Goal: Use online tool/utility: Utilize a website feature to perform a specific function

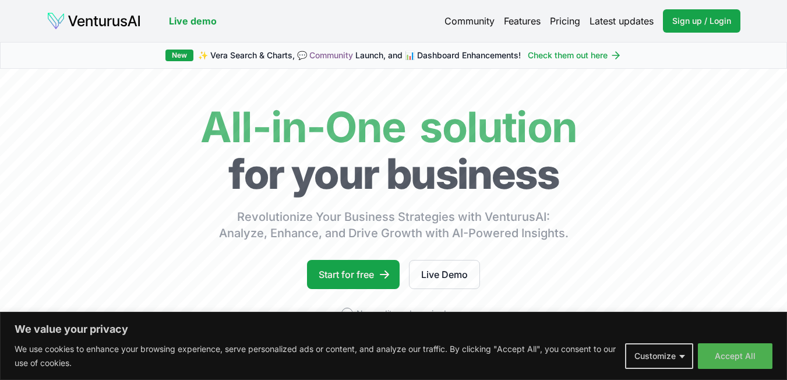
click at [568, 20] on link "Pricing" at bounding box center [565, 21] width 30 height 14
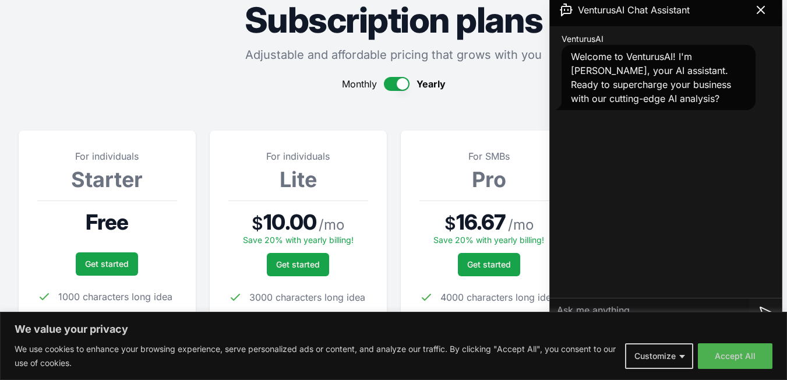
scroll to position [175, 0]
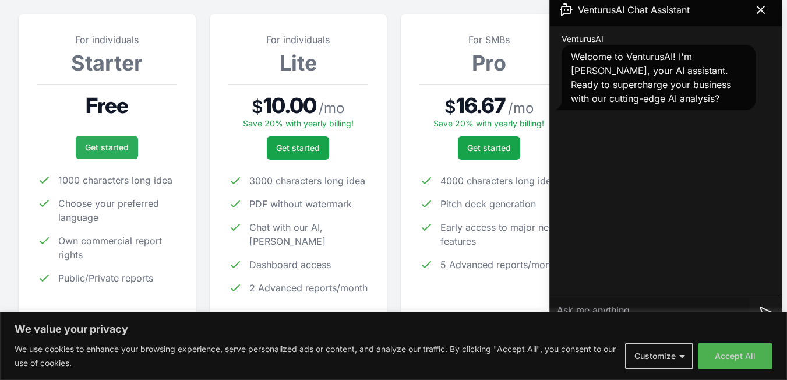
click at [100, 150] on link "Get started" at bounding box center [107, 147] width 62 height 23
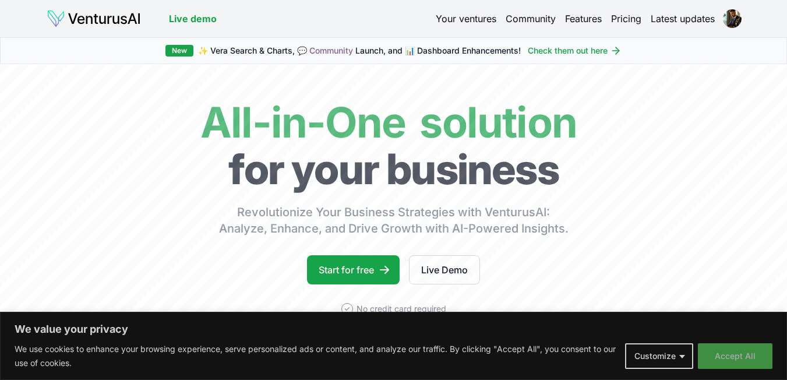
click at [719, 358] on button "Accept All" at bounding box center [735, 356] width 75 height 26
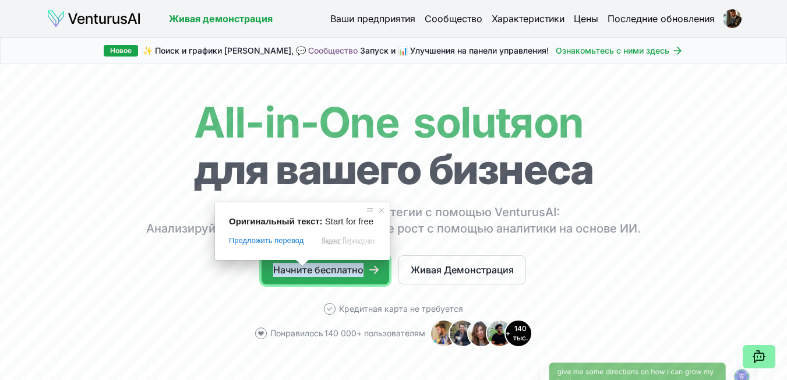
click at [333, 274] on ya-tr-span "Начните бесплатно" at bounding box center [318, 270] width 90 height 14
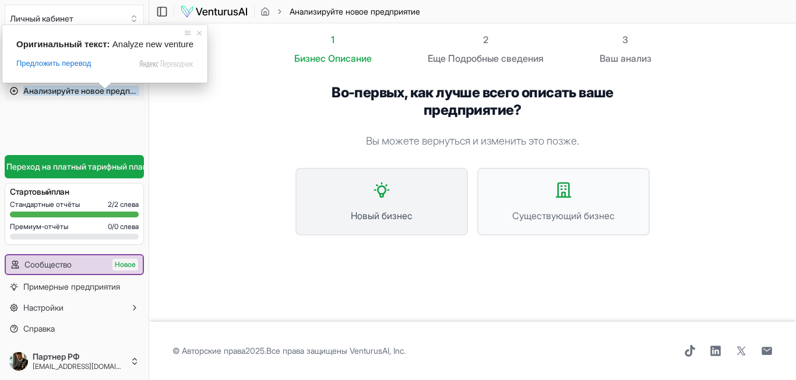
click at [337, 208] on button "Новый бизнес" at bounding box center [382, 202] width 173 height 68
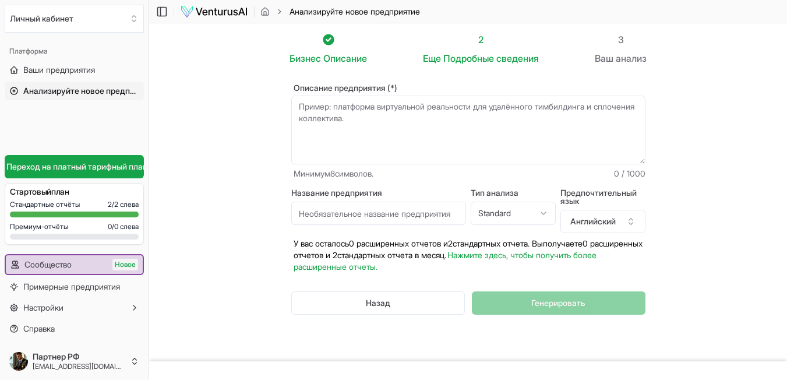
click at [350, 149] on textarea "Описание предприятия (*)" at bounding box center [468, 130] width 354 height 69
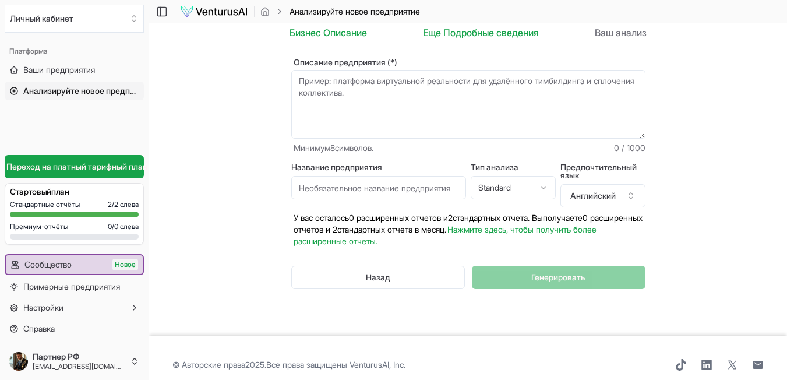
scroll to position [40, 0]
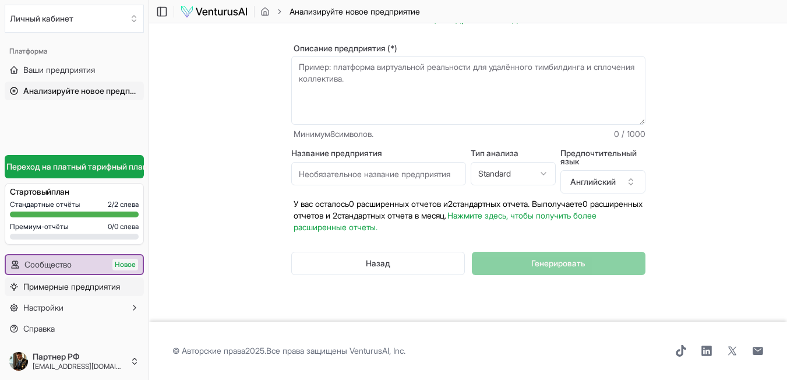
click at [104, 289] on ya-tr-span "Примерные предприятия" at bounding box center [71, 287] width 97 height 10
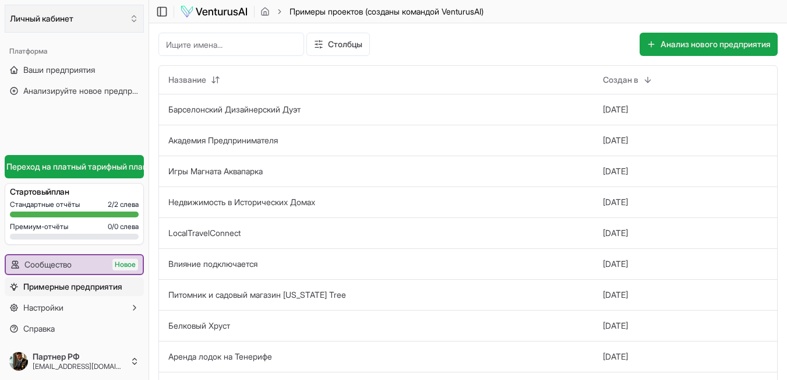
click at [90, 23] on button "Личный кабинет" at bounding box center [74, 19] width 139 height 28
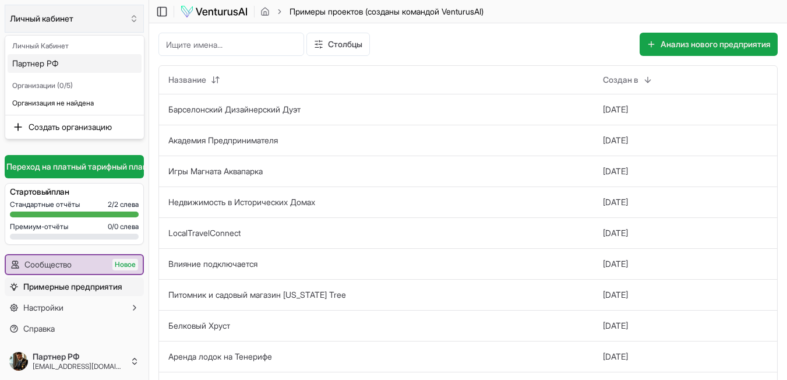
click at [90, 23] on html "Мы ценим вашу конфиденциальность Мы используем файлы cookie, чтобы улучшить раб…" at bounding box center [393, 190] width 787 height 380
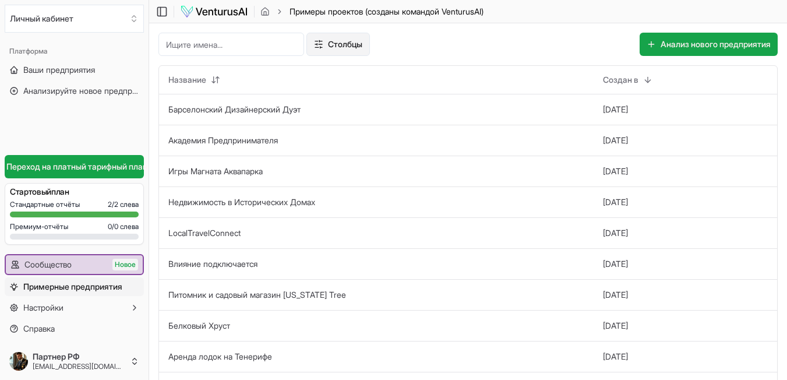
click at [318, 51] on html "Мы ценим вашу конфиденциальность Мы используем файлы cookie, чтобы улучшить раб…" at bounding box center [393, 190] width 787 height 380
click at [79, 89] on ya-tr-span "Анализируйте новое предприятие" at bounding box center [88, 91] width 131 height 10
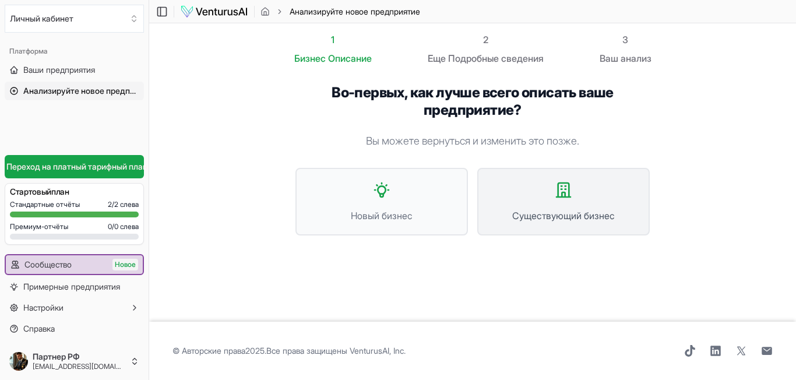
click at [557, 210] on ya-tr-span "Существующий бизнес" at bounding box center [563, 216] width 103 height 12
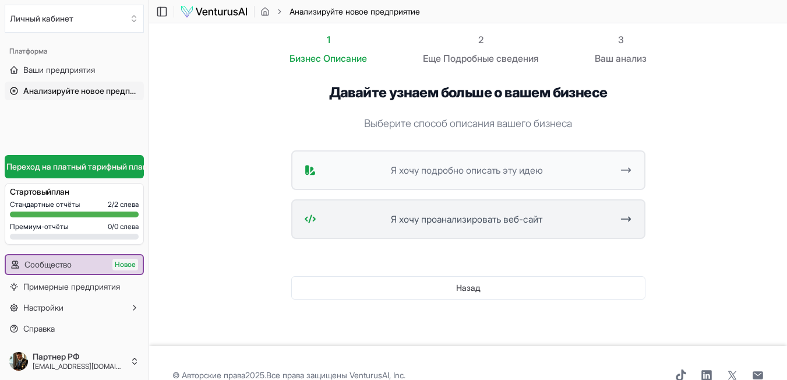
click at [509, 222] on ya-tr-span "Я хочу проанализировать веб-сайт" at bounding box center [467, 219] width 152 height 12
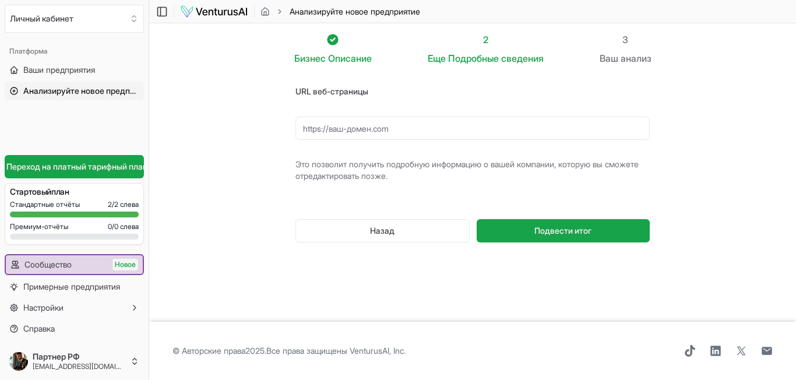
click at [341, 131] on input "URL веб-страницы" at bounding box center [473, 128] width 354 height 23
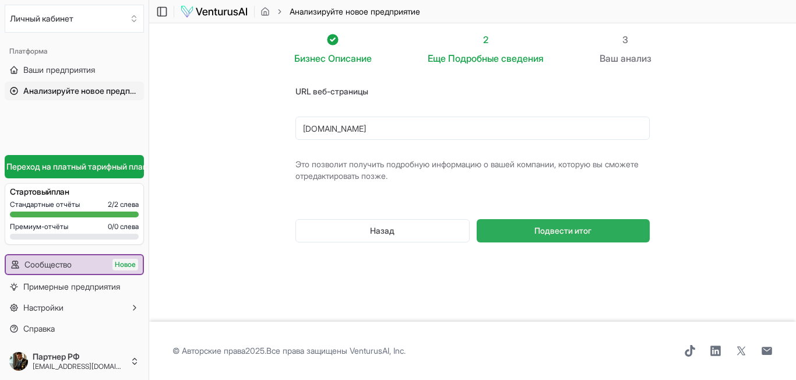
click at [516, 231] on button "Подвести итог" at bounding box center [563, 230] width 173 height 23
click at [539, 225] on span "Подвести итог" at bounding box center [562, 231] width 57 height 12
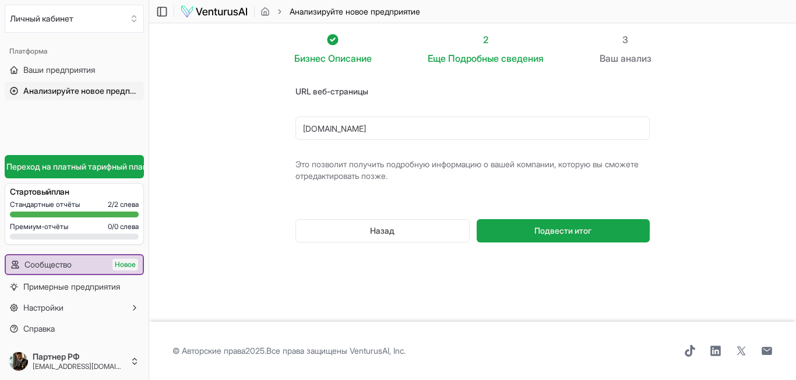
click at [423, 127] on input "[DOMAIN_NAME]" at bounding box center [473, 128] width 354 height 23
drag, startPoint x: 387, startPoint y: 130, endPoint x: 304, endPoint y: 129, distance: 83.4
click at [285, 131] on div "URL веб-страницы [DOMAIN_NAME] Это позволит получить подробную информацию о ваш…" at bounding box center [473, 172] width 392 height 214
paste input "[URL][DOMAIN_NAME]"
click at [421, 131] on input "[URL][DOMAIN_NAME]" at bounding box center [473, 128] width 354 height 23
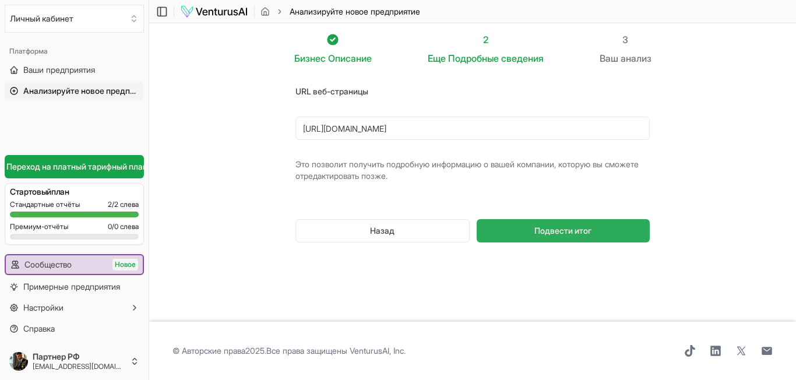
type input "[URL][DOMAIN_NAME]"
click at [530, 234] on button "Подвести итог" at bounding box center [563, 230] width 173 height 23
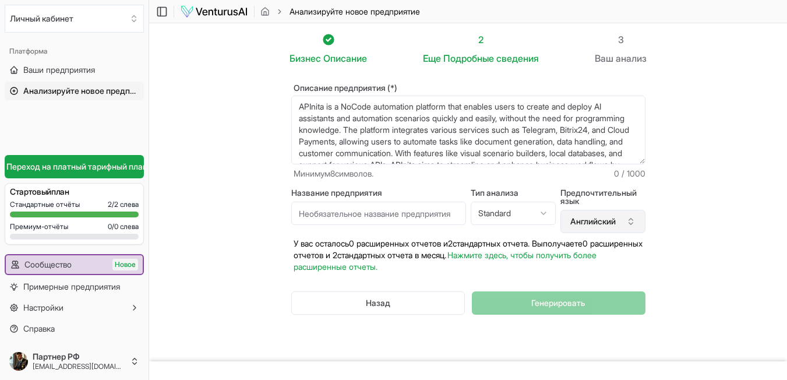
click at [594, 219] on ya-tr-span "Английский" at bounding box center [593, 222] width 45 height 12
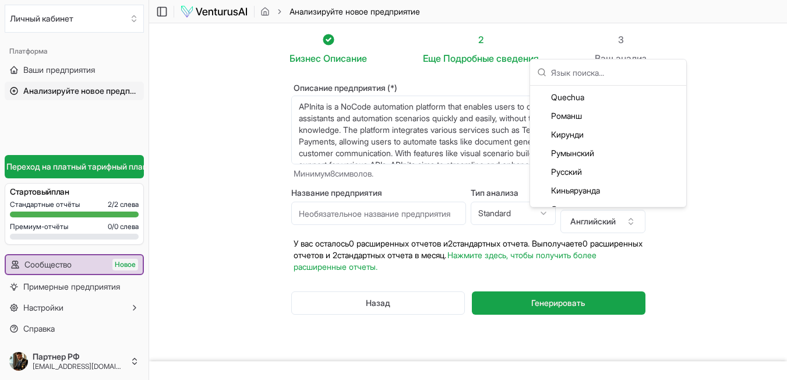
scroll to position [2467, 0]
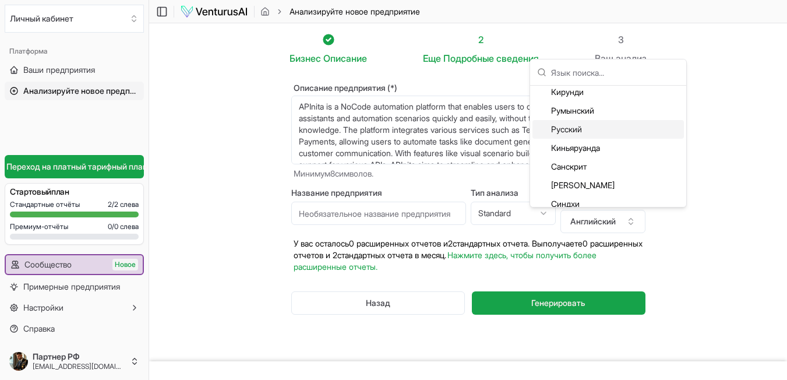
click at [582, 129] on ya-tr-span "Русский" at bounding box center [566, 130] width 31 height 12
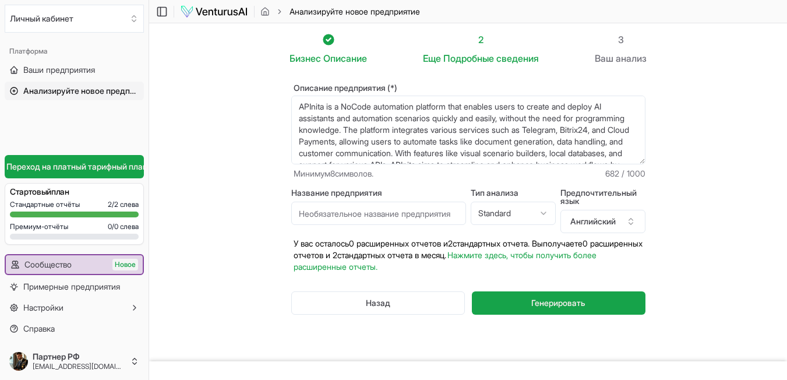
click at [532, 210] on html "Мы ценим вашу конфиденциальность Мы используем файлы cookie, чтобы улучшить раб…" at bounding box center [393, 190] width 787 height 380
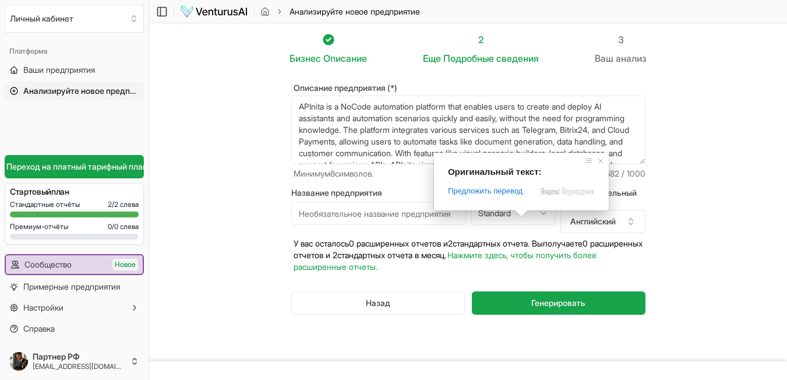
click at [677, 210] on section "Бизнес Описание 2 Еще Подробные сведения 3 Ваш анализ Описание предприятия (*) …" at bounding box center [468, 192] width 638 height 338
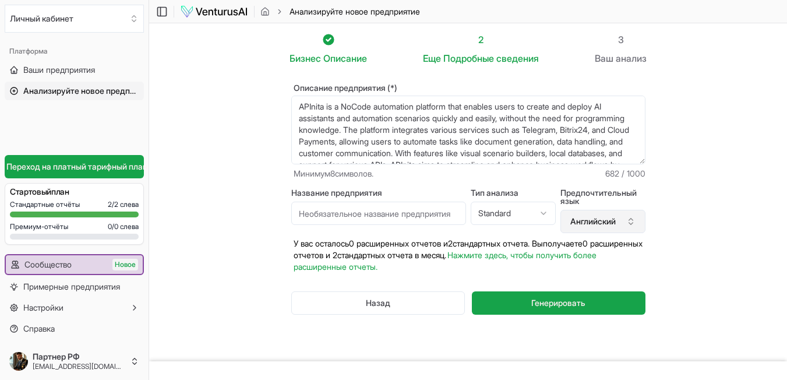
click at [631, 223] on icon "button" at bounding box center [631, 221] width 9 height 9
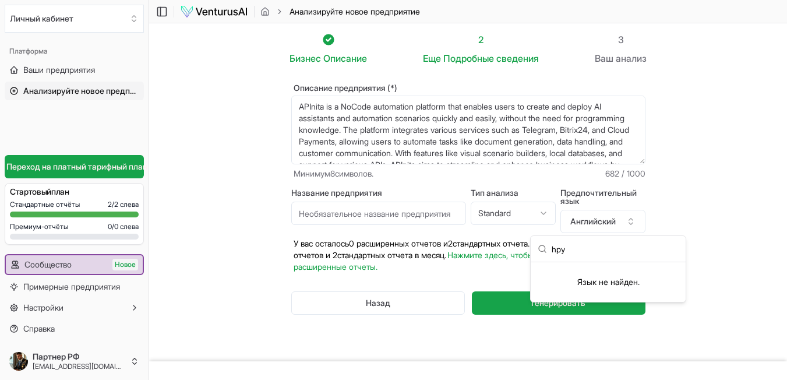
click at [556, 249] on input "hру" at bounding box center [615, 249] width 127 height 26
click at [585, 255] on input "ру" at bounding box center [615, 249] width 127 height 26
drag, startPoint x: 585, startPoint y: 255, endPoint x: 528, endPoint y: 247, distance: 57.8
click at [528, 247] on body "Мы ценим вашу конфиденциальность Мы используем файлы cookie, чтобы улучшить раб…" at bounding box center [393, 190] width 787 height 380
type input "[DEMOGRAPHIC_DATA]"
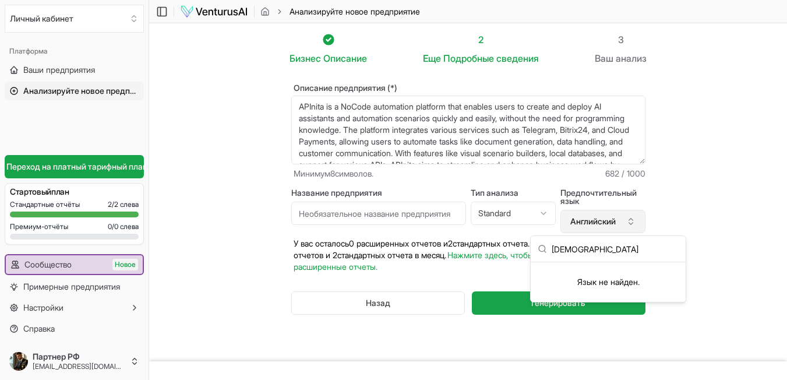
click at [632, 222] on icon "button" at bounding box center [631, 221] width 9 height 9
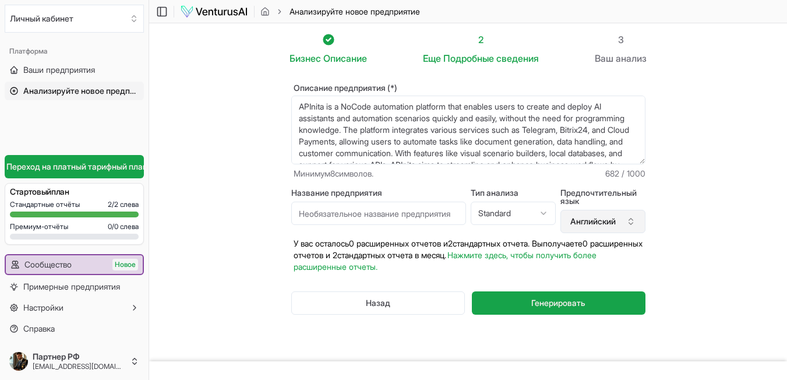
click at [632, 222] on icon "button" at bounding box center [631, 221] width 9 height 9
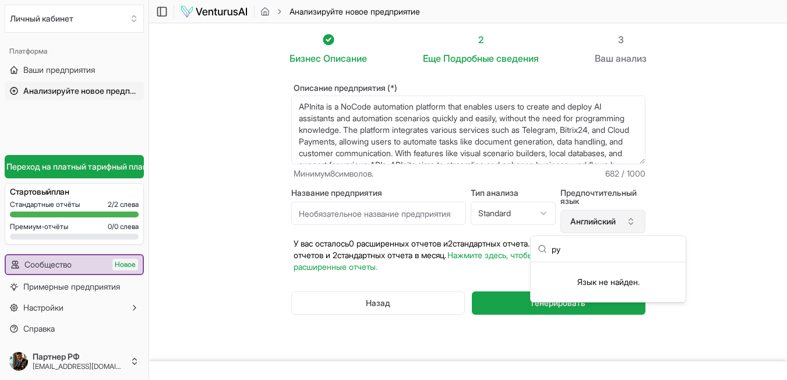
type input "ру"
click at [574, 224] on ya-tr-span "Английский" at bounding box center [593, 222] width 45 height 12
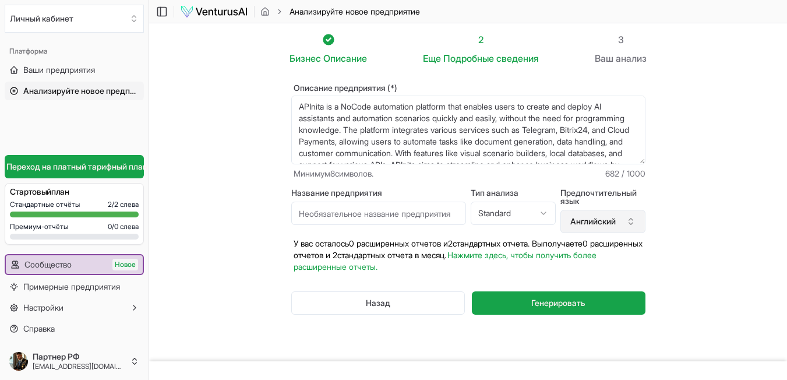
click at [577, 223] on ya-tr-span "Английский" at bounding box center [593, 222] width 45 height 12
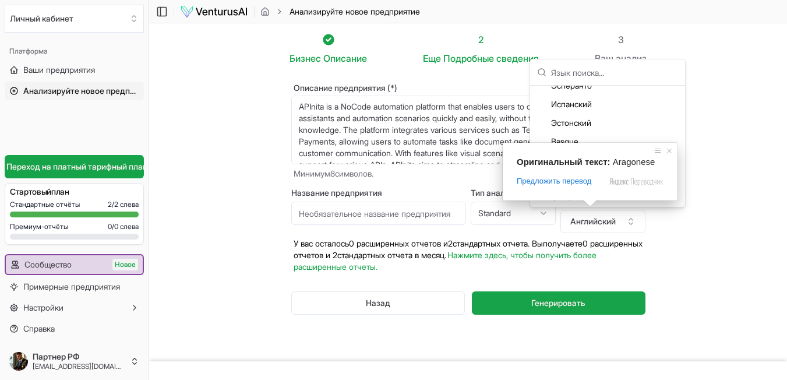
scroll to position [723, 0]
click at [667, 149] on span at bounding box center [670, 151] width 12 height 12
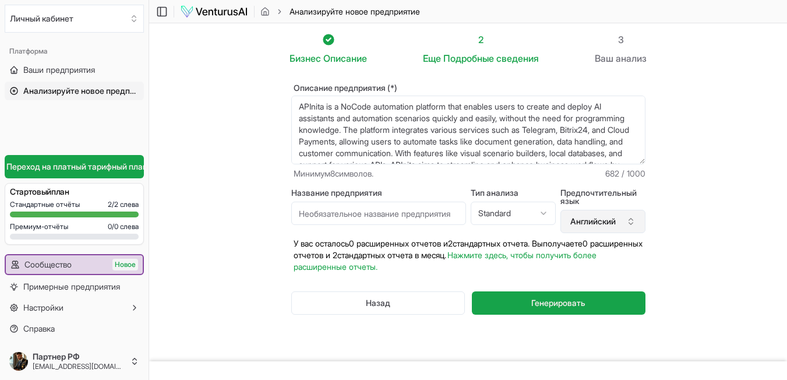
click at [632, 219] on icon "button" at bounding box center [631, 221] width 9 height 9
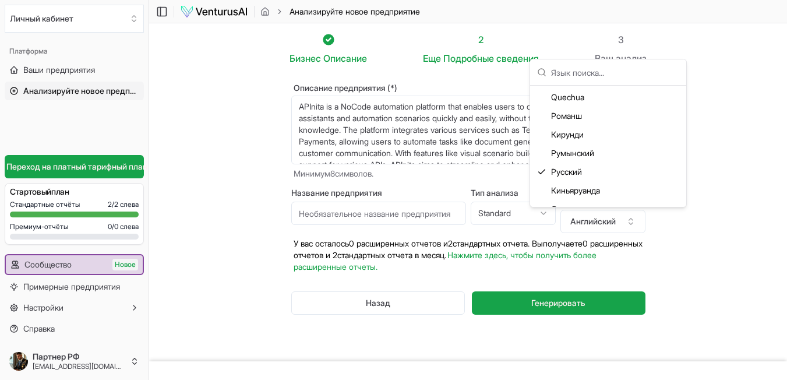
scroll to position [2404, 0]
click at [567, 191] on ya-tr-span "Русский" at bounding box center [566, 193] width 31 height 12
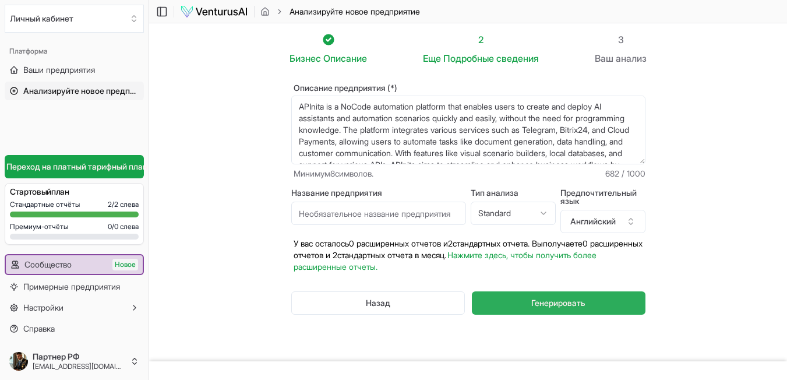
click at [529, 301] on button "Генерировать" at bounding box center [558, 302] width 173 height 23
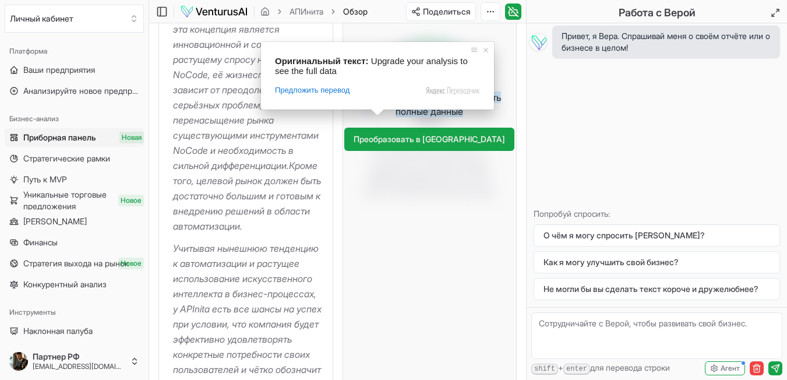
scroll to position [466, 0]
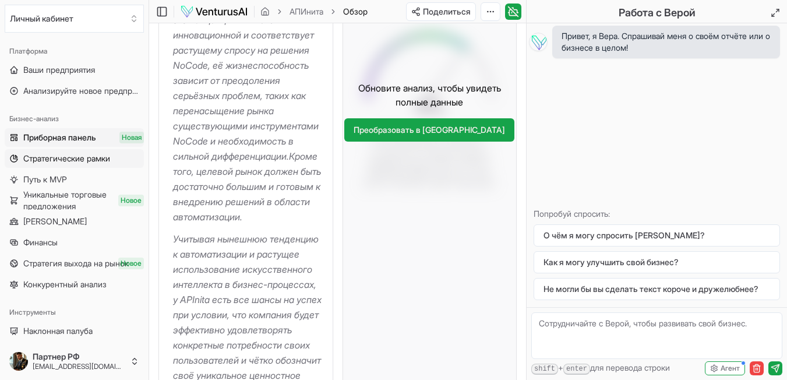
click at [70, 163] on span "Стратегические рамки" at bounding box center [66, 159] width 87 height 12
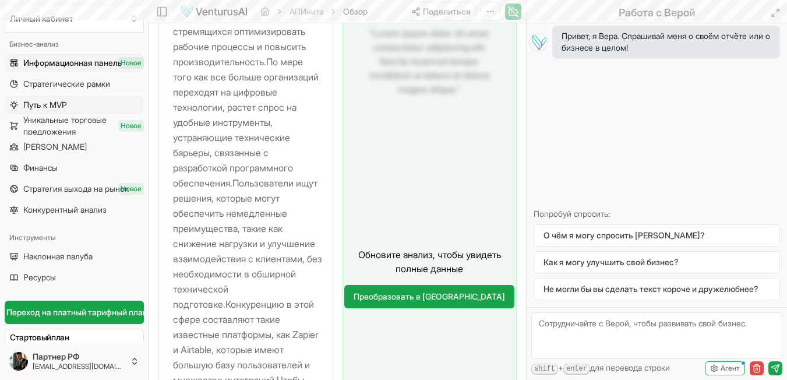
scroll to position [54, 0]
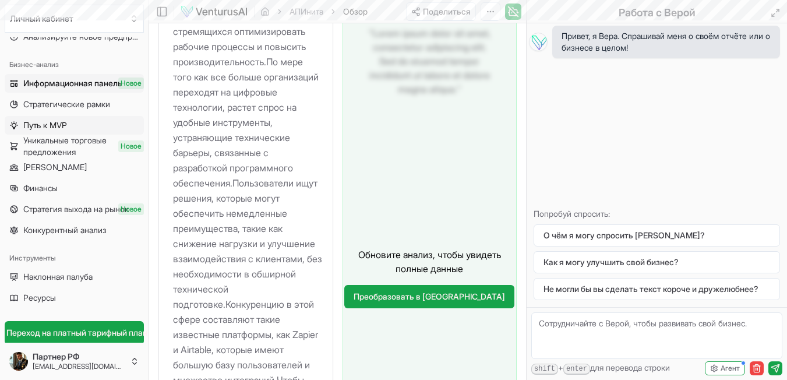
click at [59, 125] on ya-tr-span "Путь к MVP" at bounding box center [45, 125] width 44 height 10
click at [51, 85] on span "Dashboard" at bounding box center [43, 84] width 41 height 12
